Goal: Navigation & Orientation: Find specific page/section

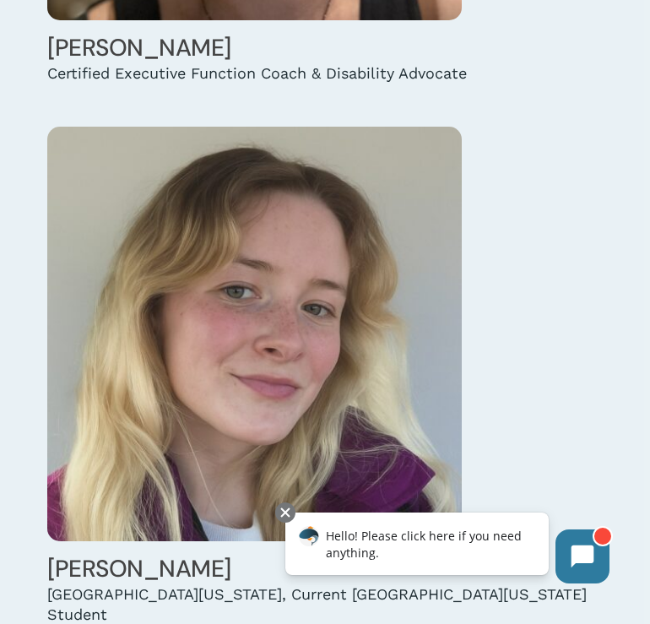
scroll to position [2800, 0]
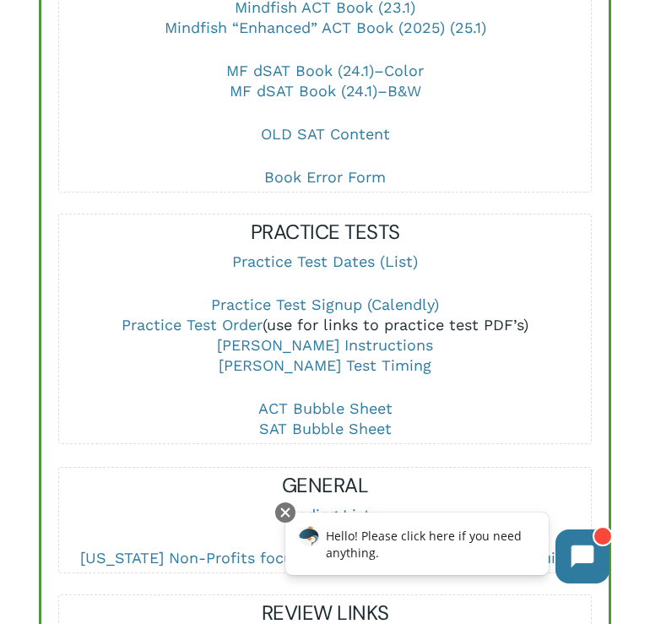
scroll to position [938, 0]
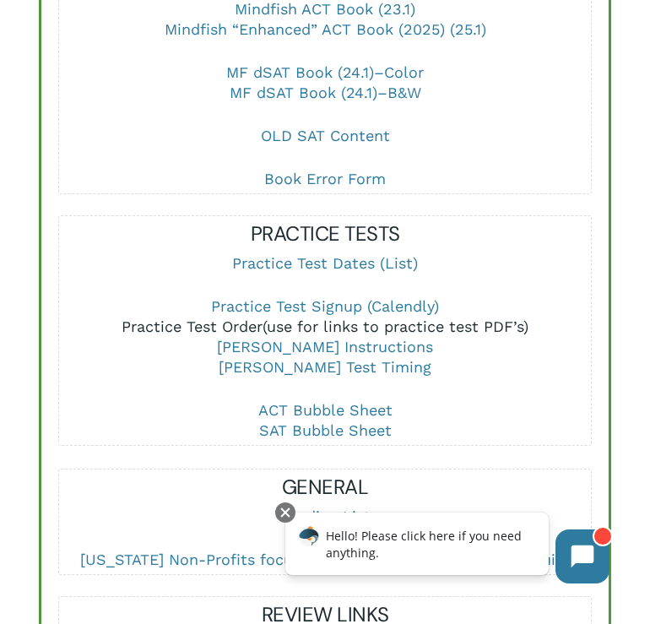
click at [234, 325] on link "Practice Test Order" at bounding box center [192, 327] width 141 height 18
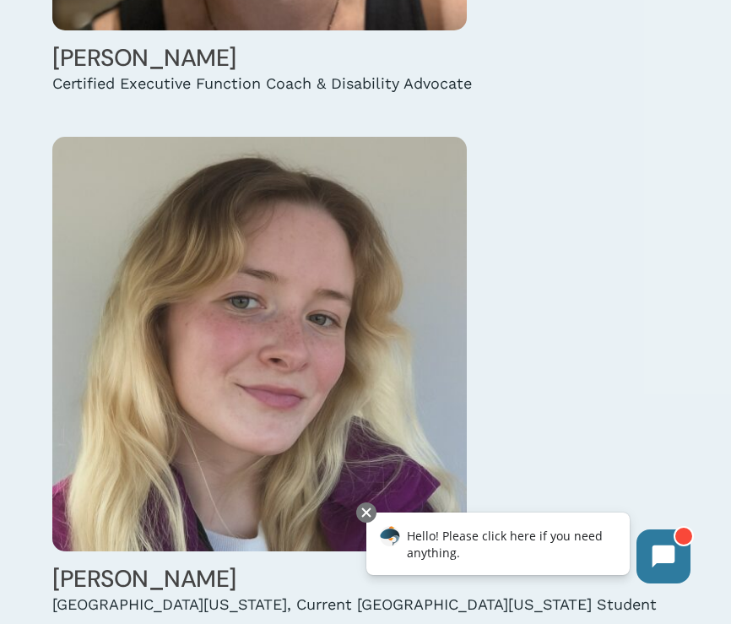
scroll to position [2826, 0]
